Goal: Task Accomplishment & Management: Manage account settings

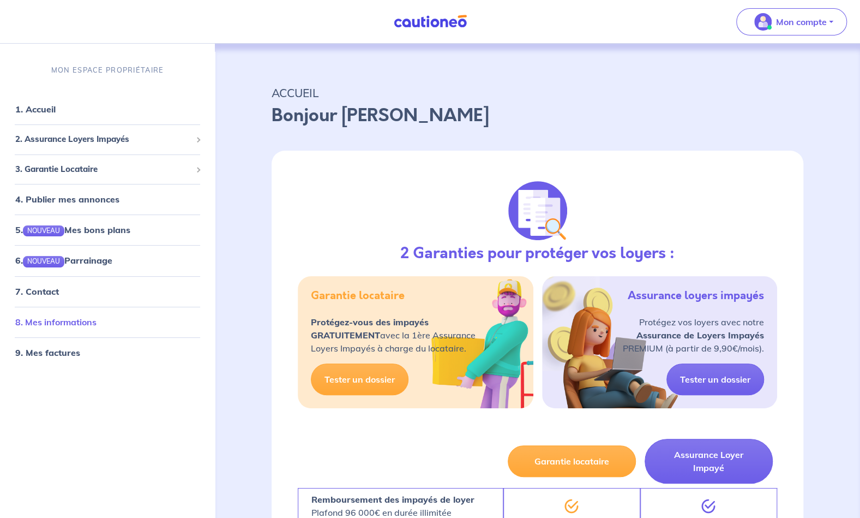
click at [79, 324] on link "8. Mes informations" at bounding box center [55, 321] width 81 height 11
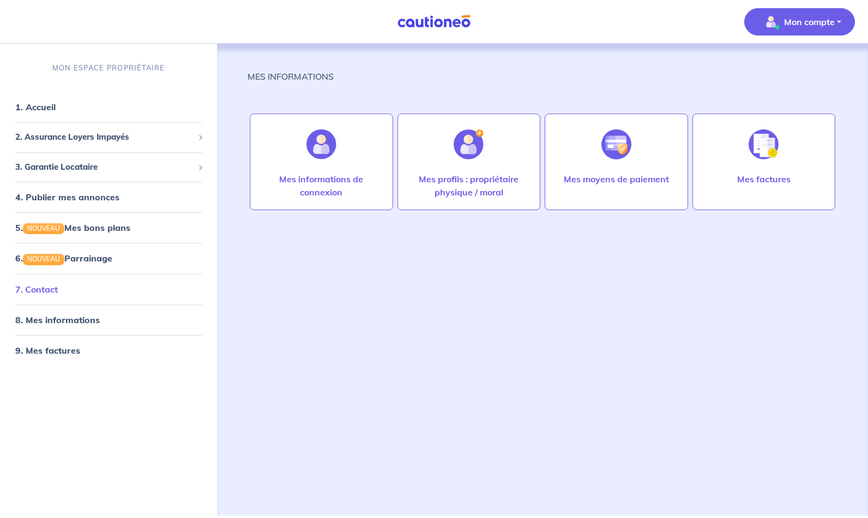
click at [53, 292] on link "7. Contact" at bounding box center [36, 288] width 43 height 11
click at [70, 325] on link "8. Mes informations" at bounding box center [55, 319] width 81 height 11
click at [58, 320] on link "8. Mes informations" at bounding box center [55, 319] width 81 height 11
click at [315, 157] on img at bounding box center [322, 144] width 30 height 30
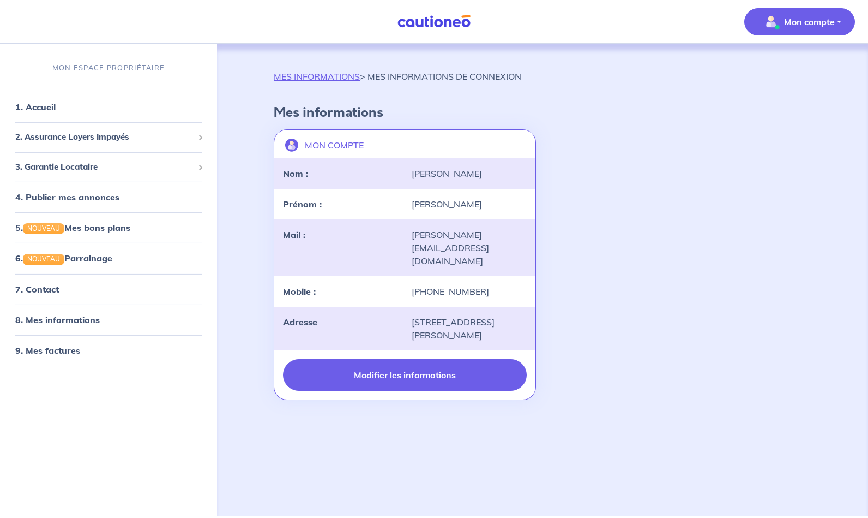
click at [432, 359] on button "Modifier les informations" at bounding box center [405, 375] width 244 height 32
select select "CO"
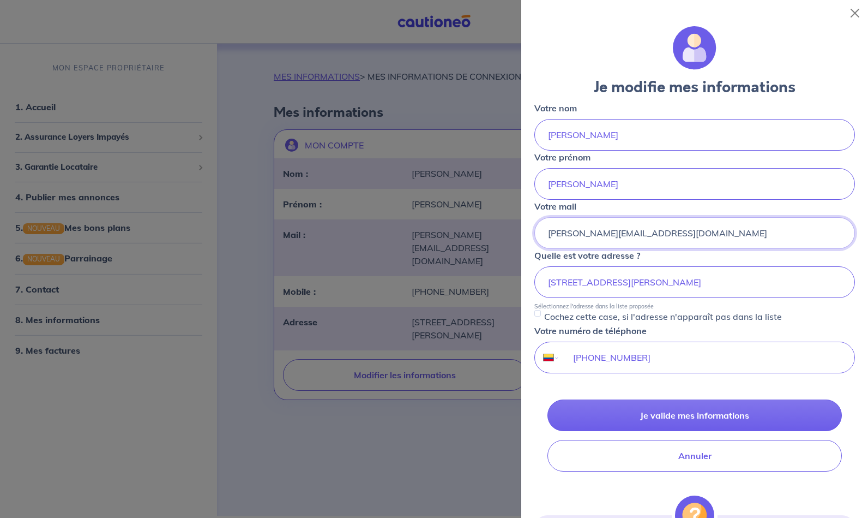
drag, startPoint x: 647, startPoint y: 232, endPoint x: 517, endPoint y: 237, distance: 130.5
click at [517, 237] on body "Mon compte MON ESPACE PROPRIÉTAIRE 1. Accueil 2. Assurance Loyers Impayés Sousc…" at bounding box center [434, 258] width 868 height 516
type input "[EMAIL_ADDRESS][DOMAIN_NAME]"
click at [552, 280] on input "[STREET_ADDRESS][PERSON_NAME]" at bounding box center [695, 282] width 321 height 32
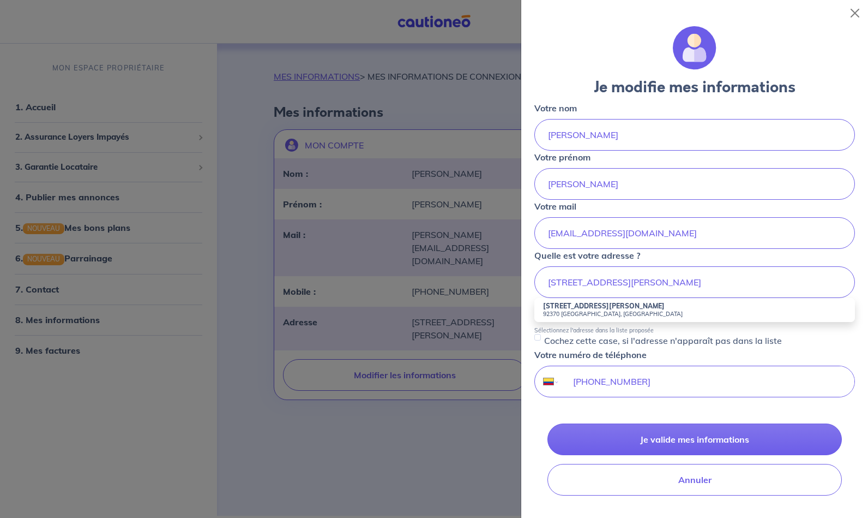
click at [559, 310] on small "92370 [GEOGRAPHIC_DATA], [GEOGRAPHIC_DATA]" at bounding box center [694, 314] width 303 height 8
type input "[STREET_ADDRESS][PERSON_NAME]"
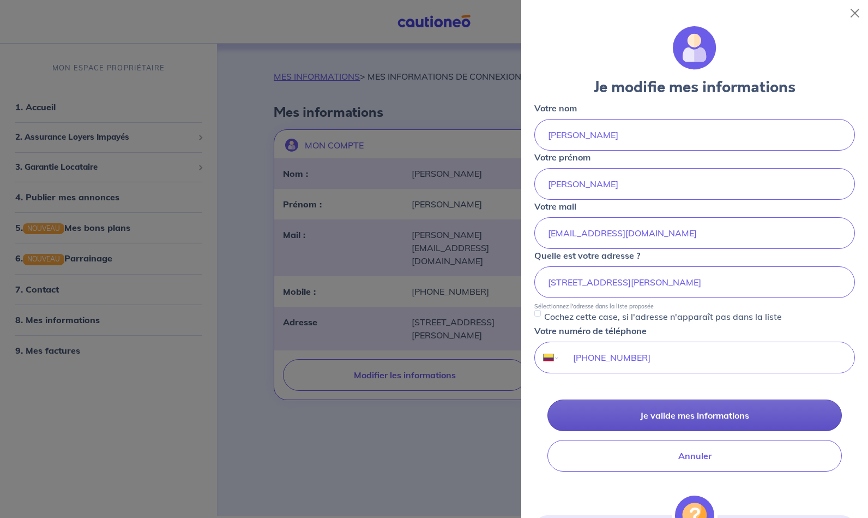
click at [669, 410] on button "Je valide mes informations" at bounding box center [695, 415] width 295 height 32
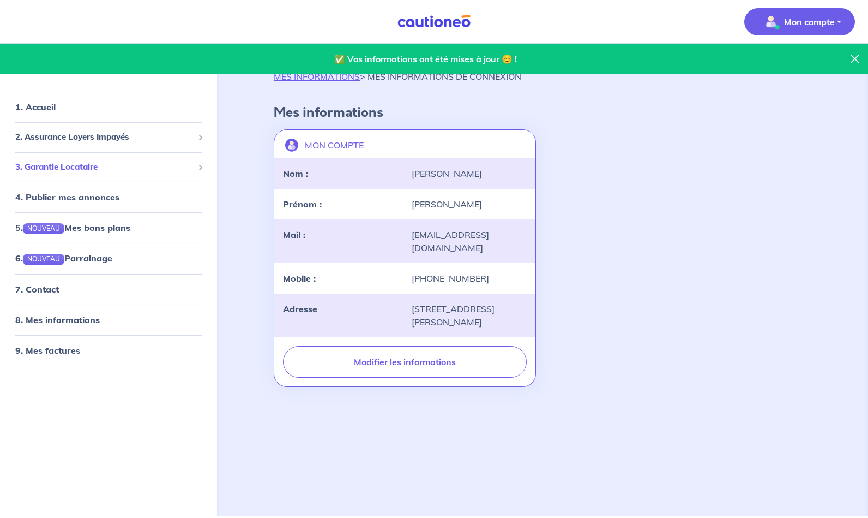
click at [195, 168] on div "3. Garantie Locataire" at bounding box center [108, 167] width 208 height 21
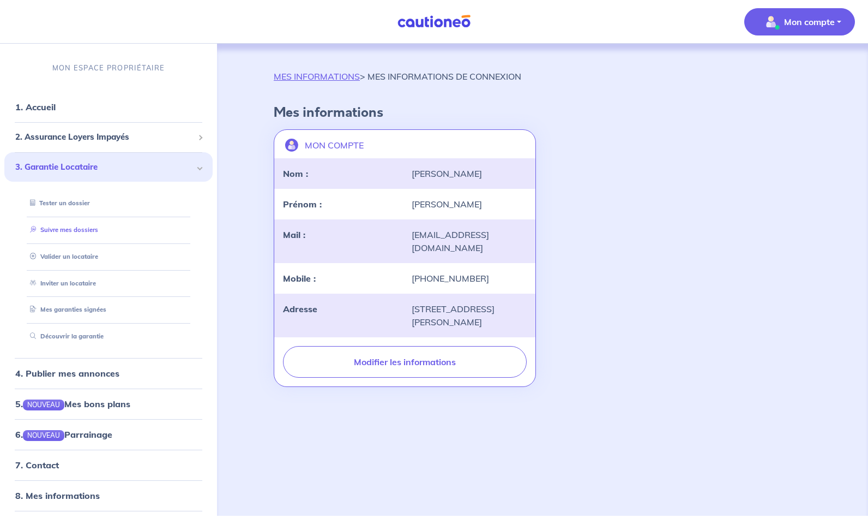
click at [74, 233] on link "Suivre mes dossiers" at bounding box center [62, 230] width 73 height 8
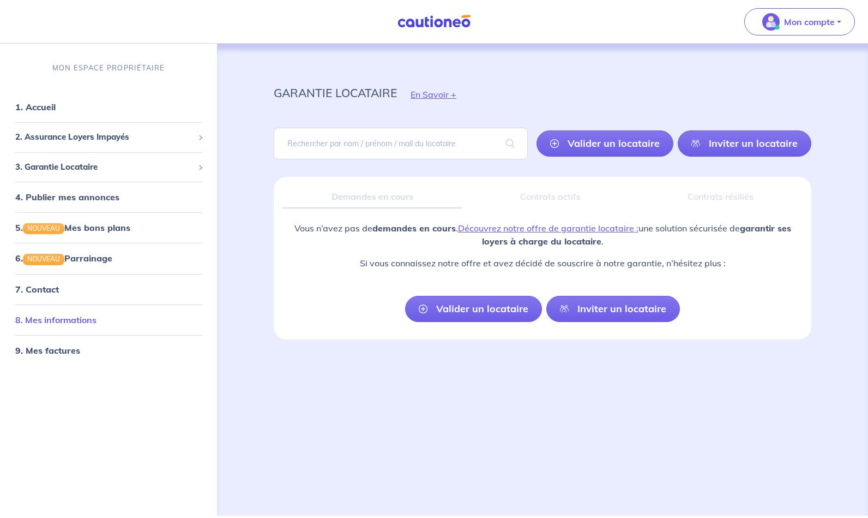
click at [75, 325] on link "8. Mes informations" at bounding box center [55, 319] width 81 height 11
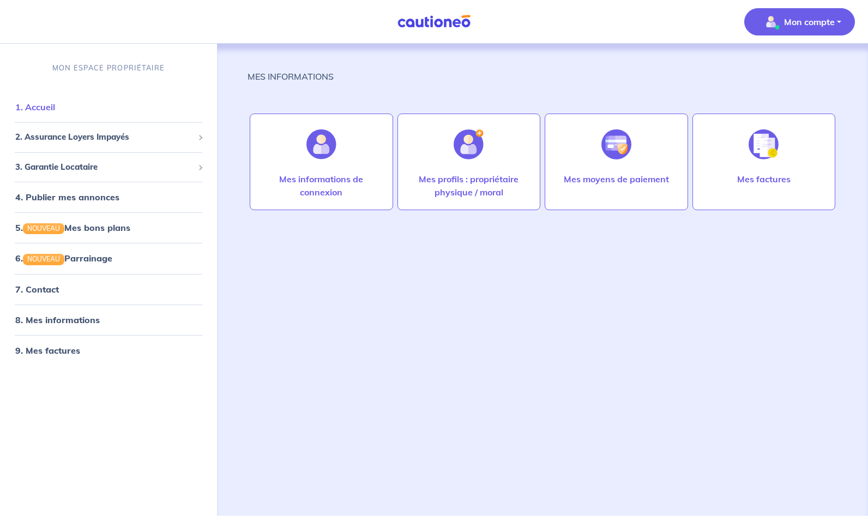
click at [53, 105] on link "1. Accueil" at bounding box center [35, 106] width 40 height 11
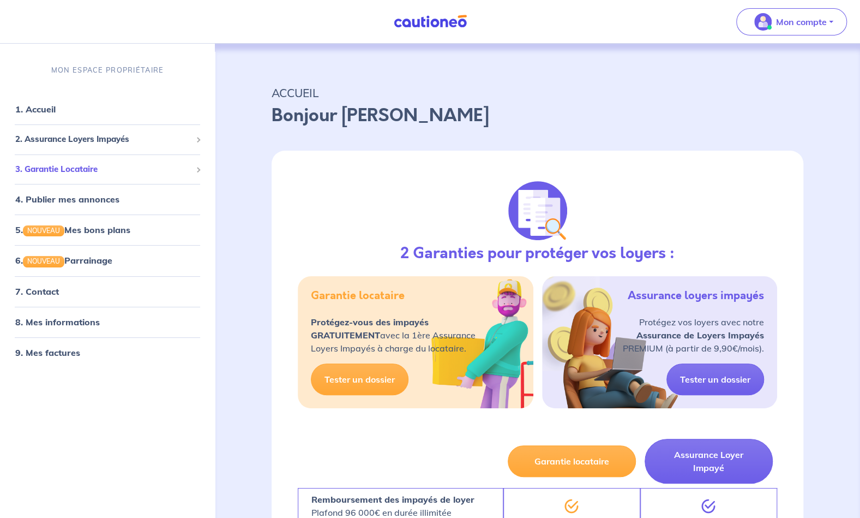
click at [98, 168] on span "3. Garantie Locataire" at bounding box center [103, 169] width 176 height 13
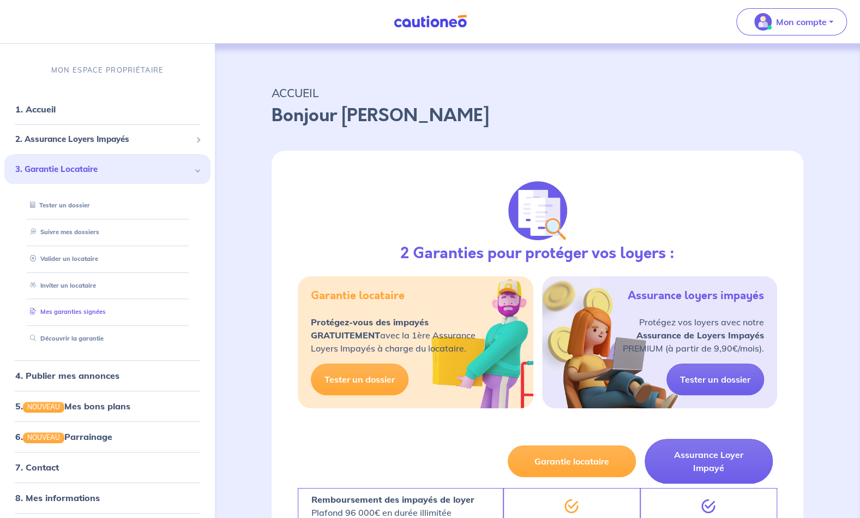
click at [72, 313] on link "Mes garanties signées" at bounding box center [66, 312] width 80 height 8
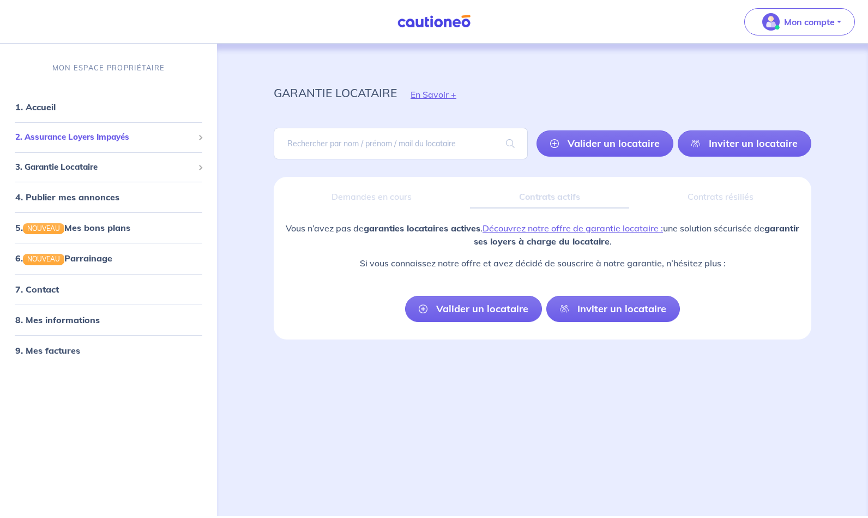
click at [79, 134] on span "2. Assurance Loyers Impayés" at bounding box center [104, 137] width 178 height 13
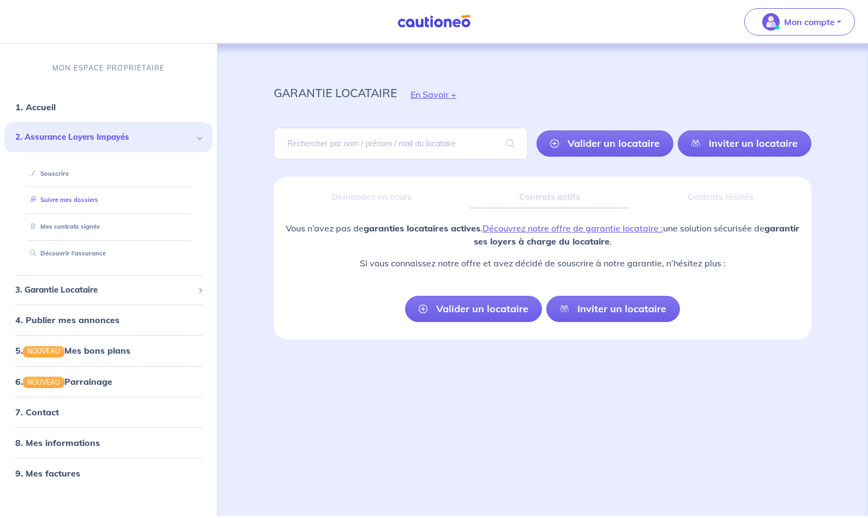
click at [65, 202] on link "Suivre mes dossiers" at bounding box center [62, 200] width 73 height 8
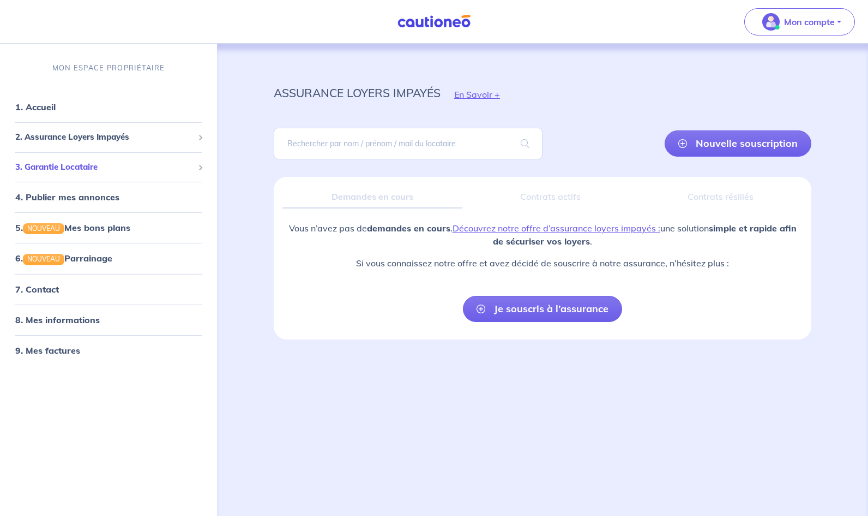
click at [75, 169] on span "3. Garantie Locataire" at bounding box center [104, 167] width 178 height 13
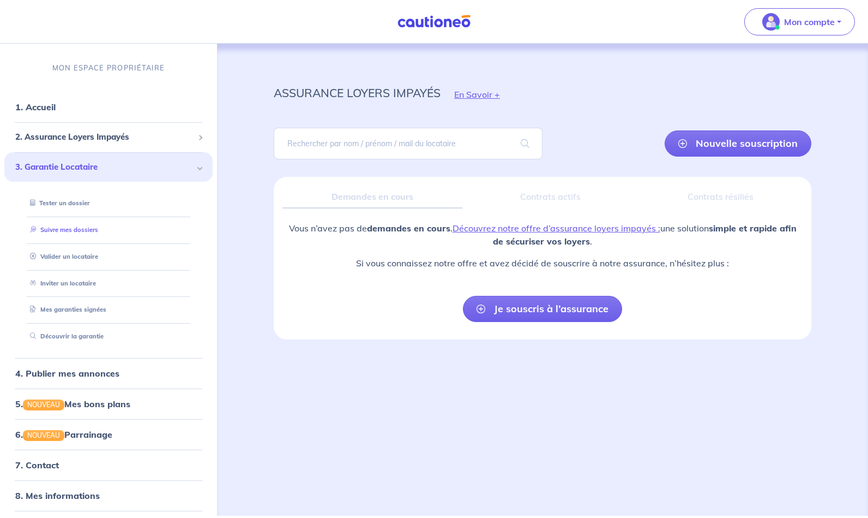
click at [77, 229] on link "Suivre mes dossiers" at bounding box center [62, 230] width 73 height 8
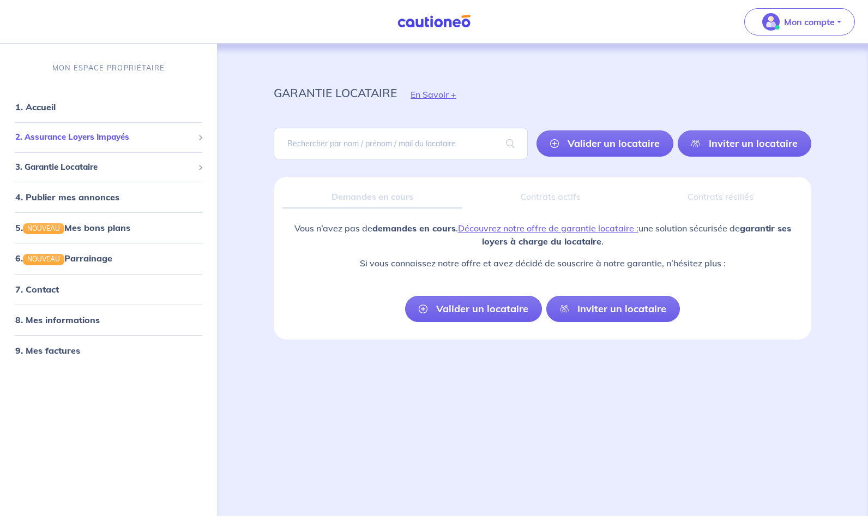
click at [80, 140] on span "2. Assurance Loyers Impayés" at bounding box center [104, 137] width 178 height 13
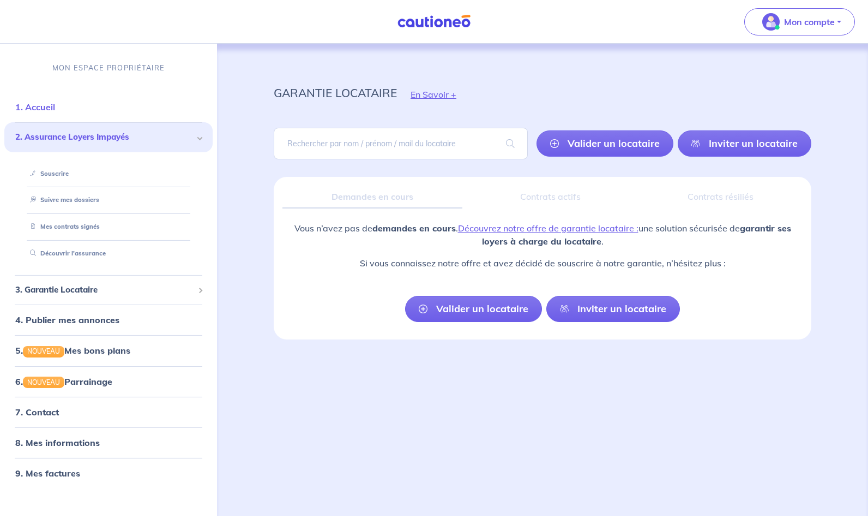
click at [47, 107] on link "1. Accueil" at bounding box center [35, 106] width 40 height 11
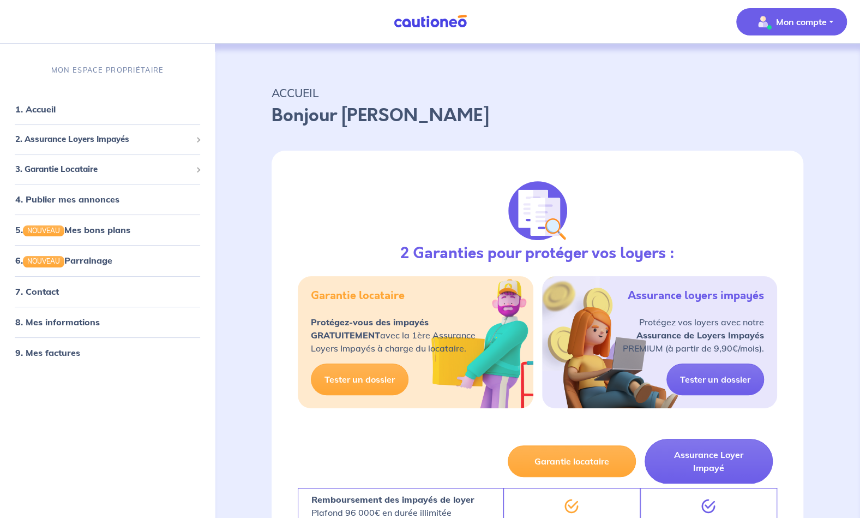
click at [826, 25] on p "Mon compte" at bounding box center [801, 21] width 51 height 13
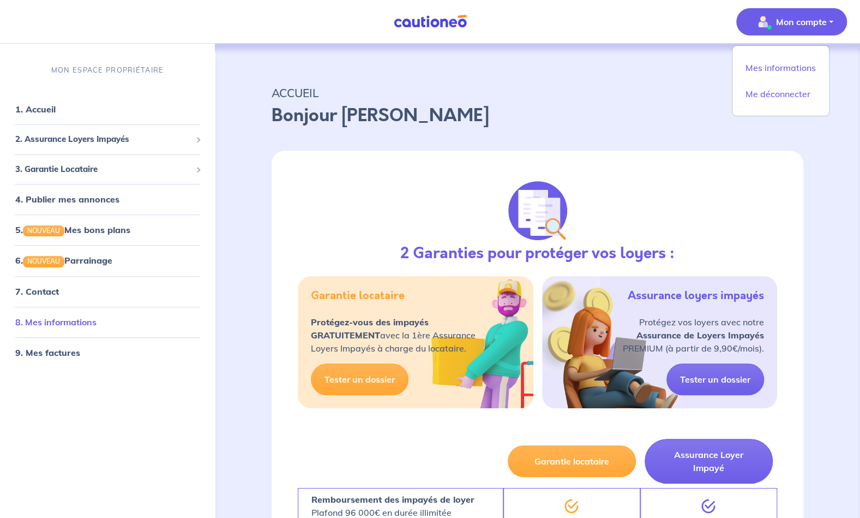
click at [88, 327] on link "8. Mes informations" at bounding box center [55, 321] width 81 height 11
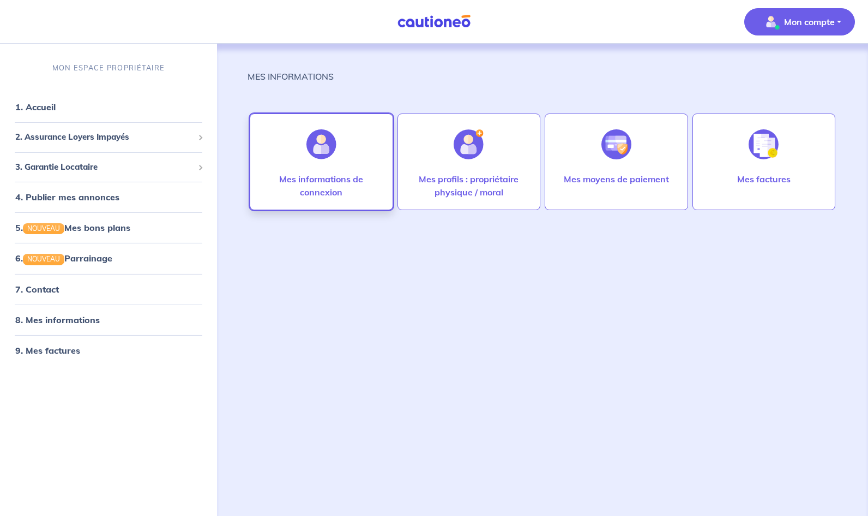
click at [323, 165] on div at bounding box center [321, 144] width 47 height 56
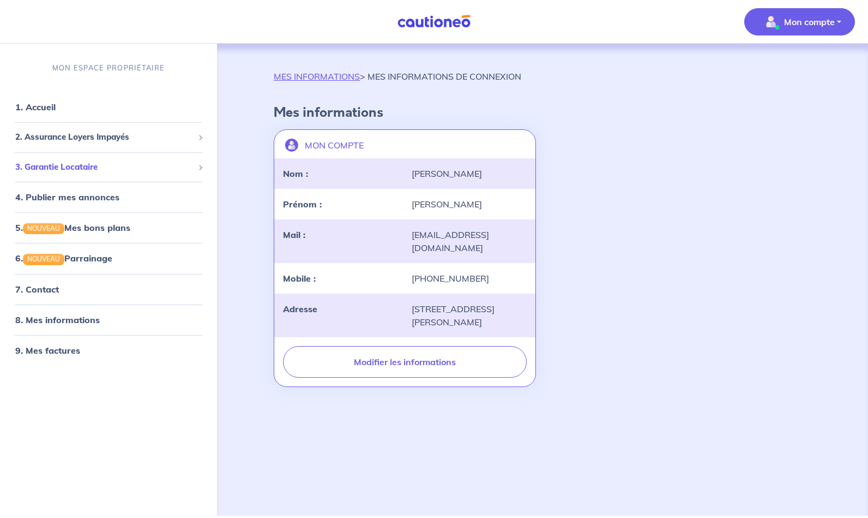
click at [49, 169] on span "3. Garantie Locataire" at bounding box center [104, 167] width 178 height 13
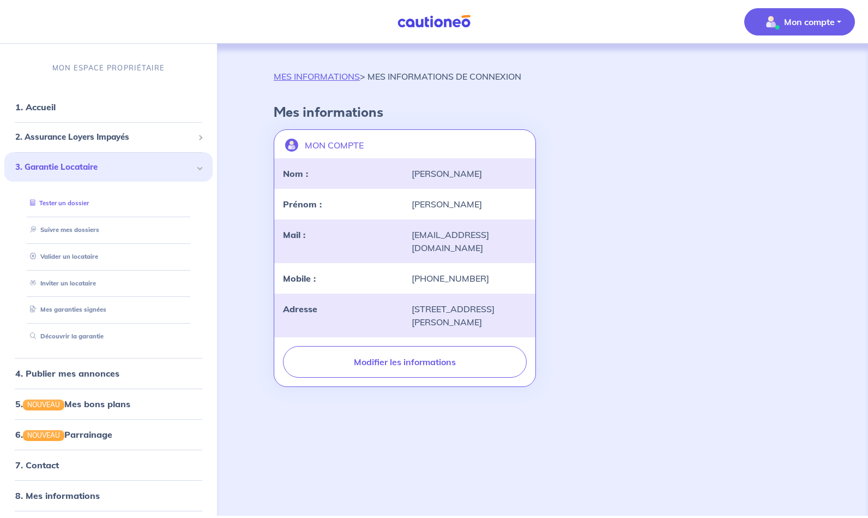
click at [71, 202] on link "Tester un dossier" at bounding box center [57, 203] width 63 height 8
click at [74, 142] on span "2. Assurance Loyers Impayés" at bounding box center [104, 137] width 178 height 13
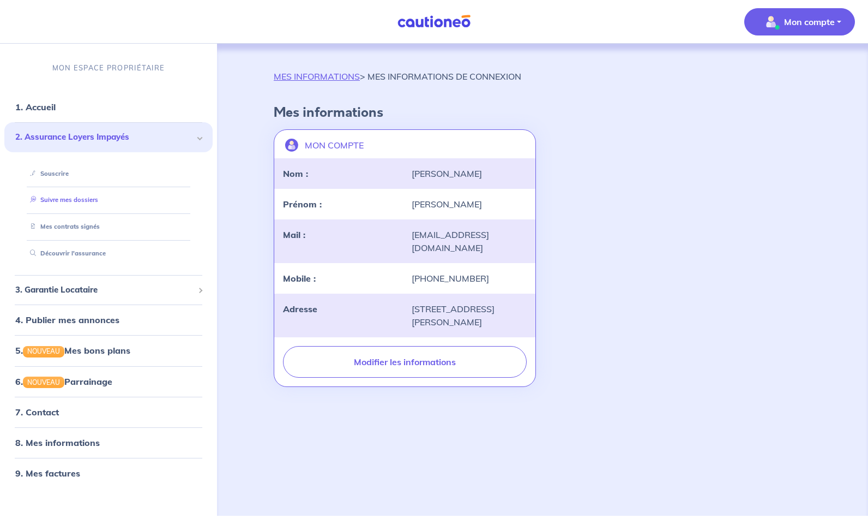
click at [59, 203] on link "Suivre mes dossiers" at bounding box center [62, 200] width 73 height 8
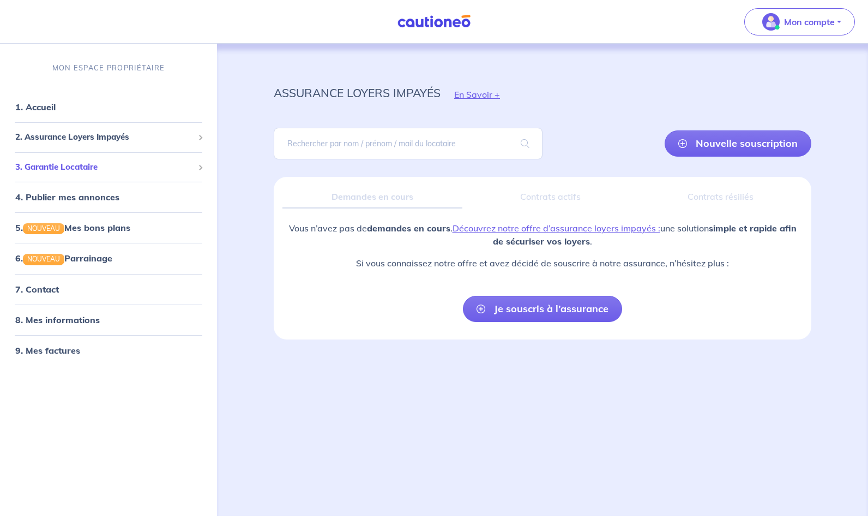
click at [70, 175] on div "3. Garantie Locataire" at bounding box center [108, 167] width 208 height 21
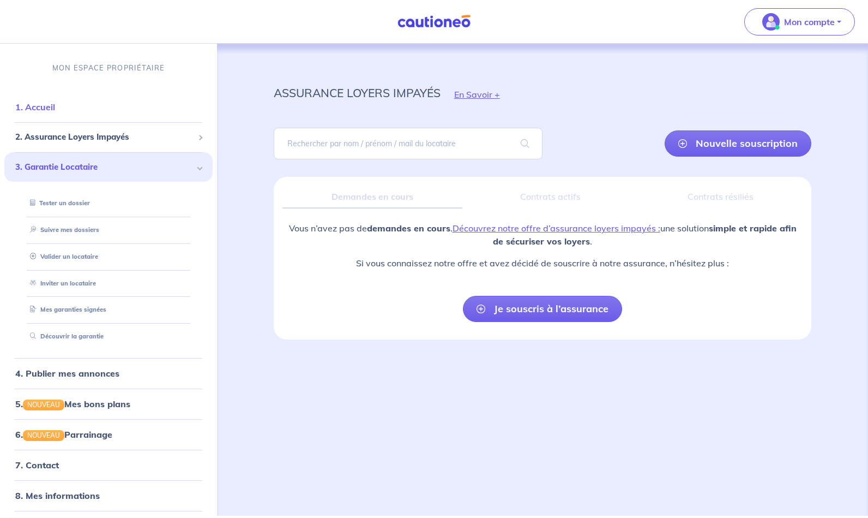
click at [40, 108] on link "1. Accueil" at bounding box center [35, 106] width 40 height 11
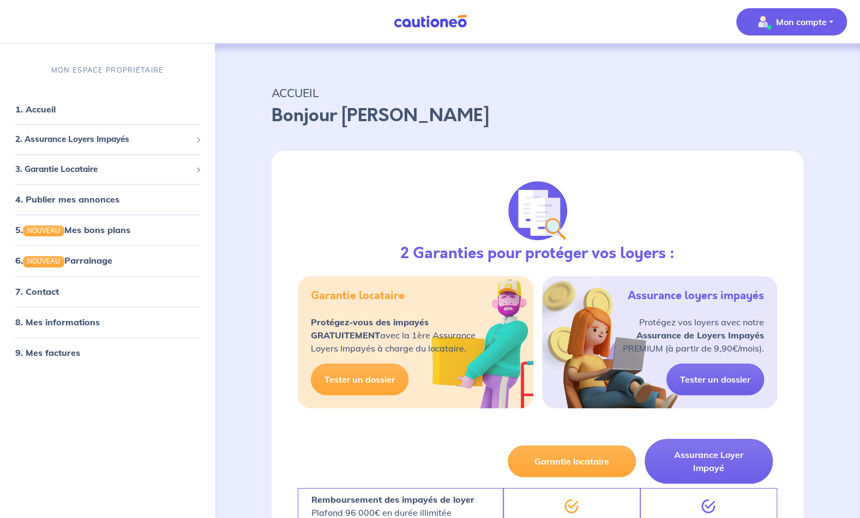
click at [834, 25] on button "Mon compte" at bounding box center [791, 21] width 111 height 27
click at [790, 72] on link "Mes informations" at bounding box center [781, 67] width 88 height 17
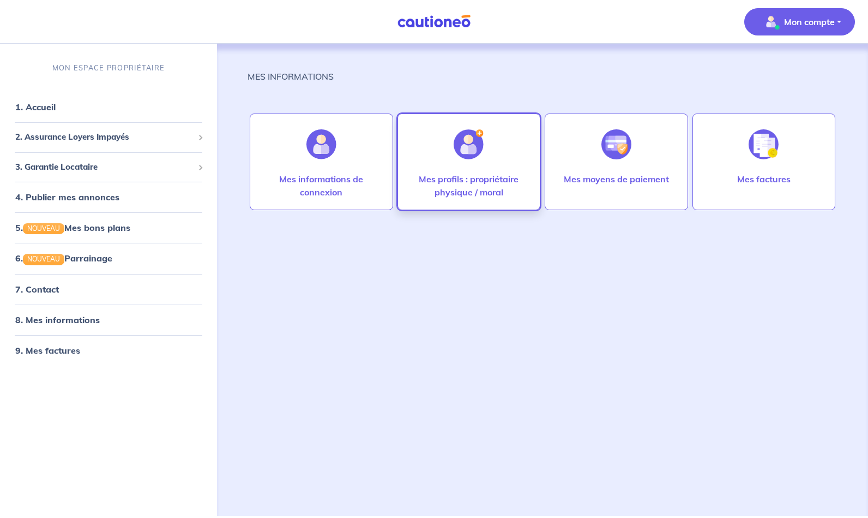
click at [479, 181] on p "Mes profils : propriétaire physique / moral" at bounding box center [469, 185] width 121 height 26
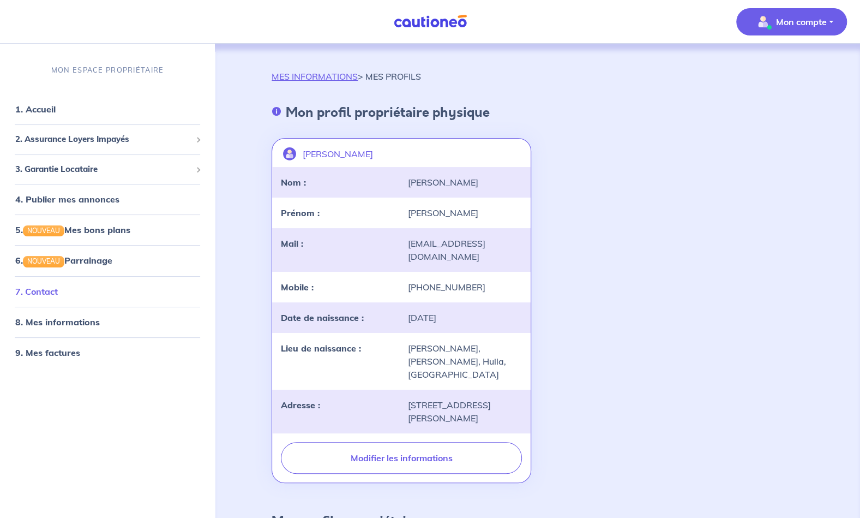
click at [49, 291] on link "7. Contact" at bounding box center [36, 290] width 43 height 11
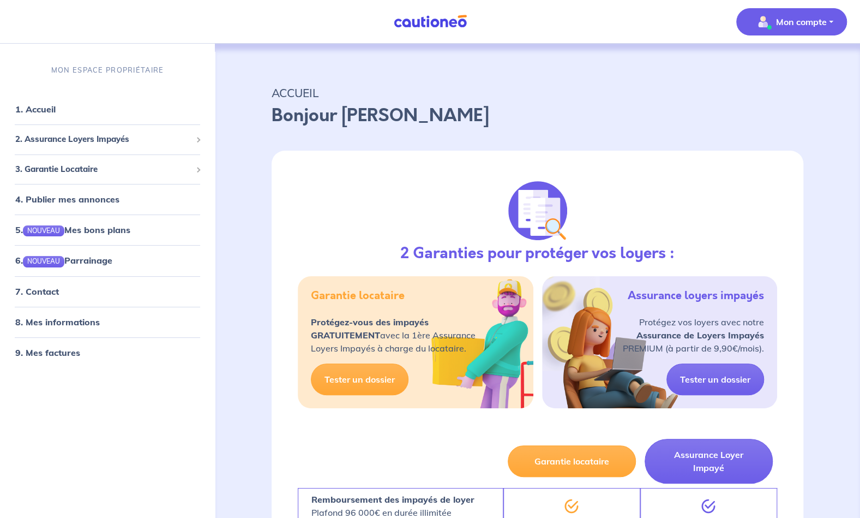
click at [814, 20] on p "Mon compte" at bounding box center [801, 21] width 51 height 13
